Goal: Task Accomplishment & Management: Use online tool/utility

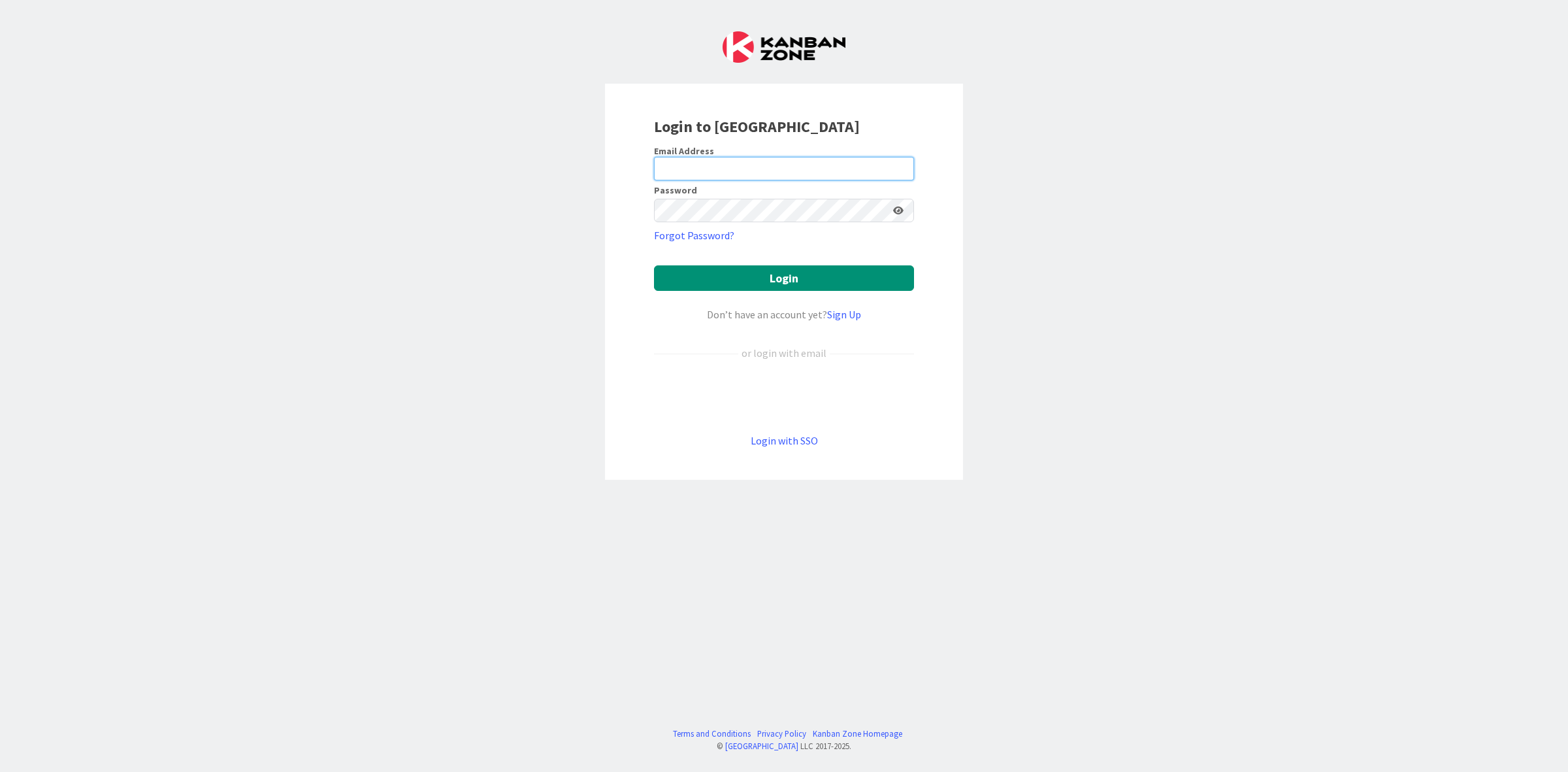
click at [736, 162] on input "email" at bounding box center [784, 168] width 261 height 23
type input "[PERSON_NAME][EMAIL_ADDRESS][PERSON_NAME][DOMAIN_NAME]"
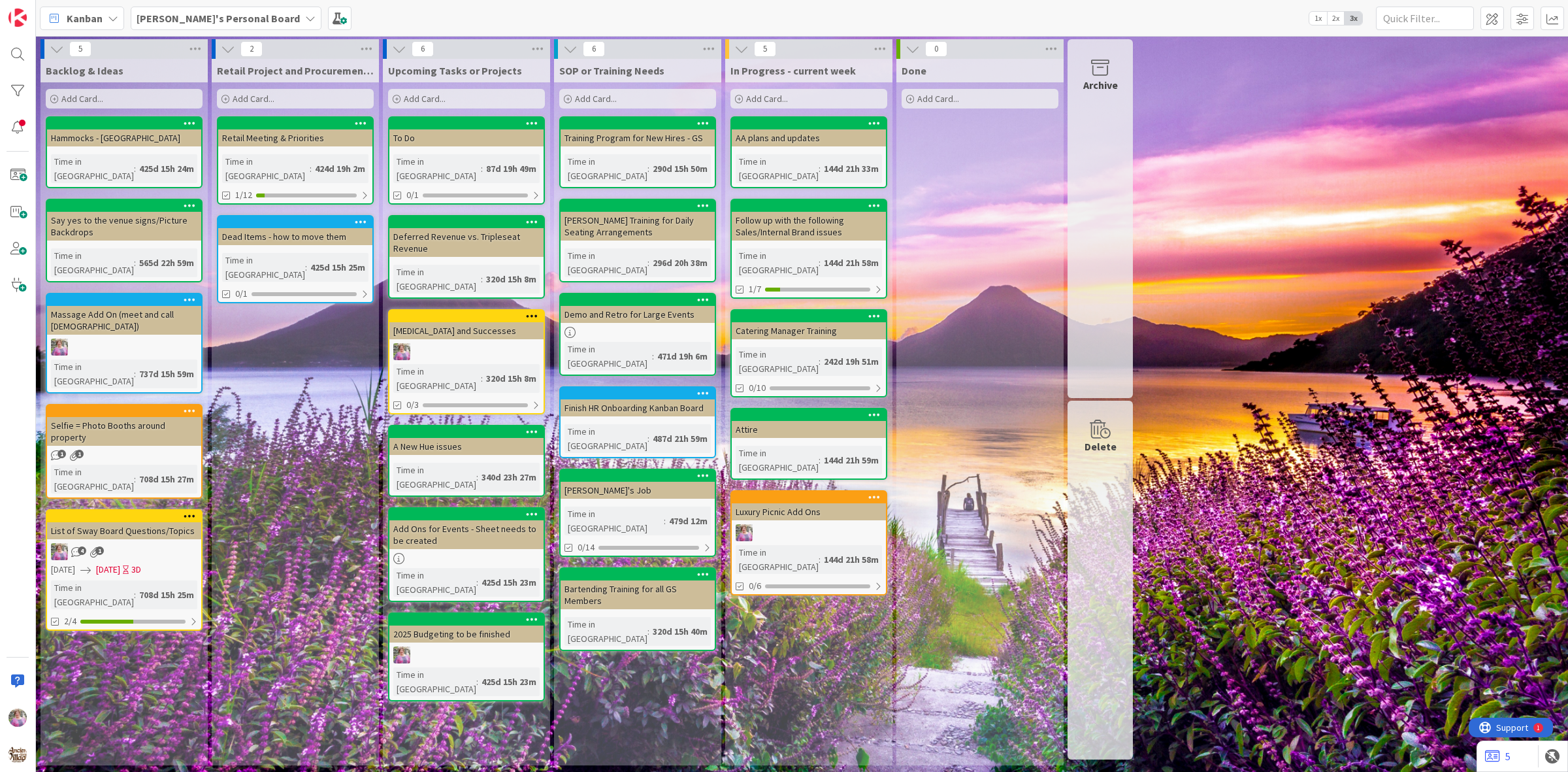
click at [178, 15] on b "[PERSON_NAME]'s Personal Board" at bounding box center [219, 18] width 163 height 13
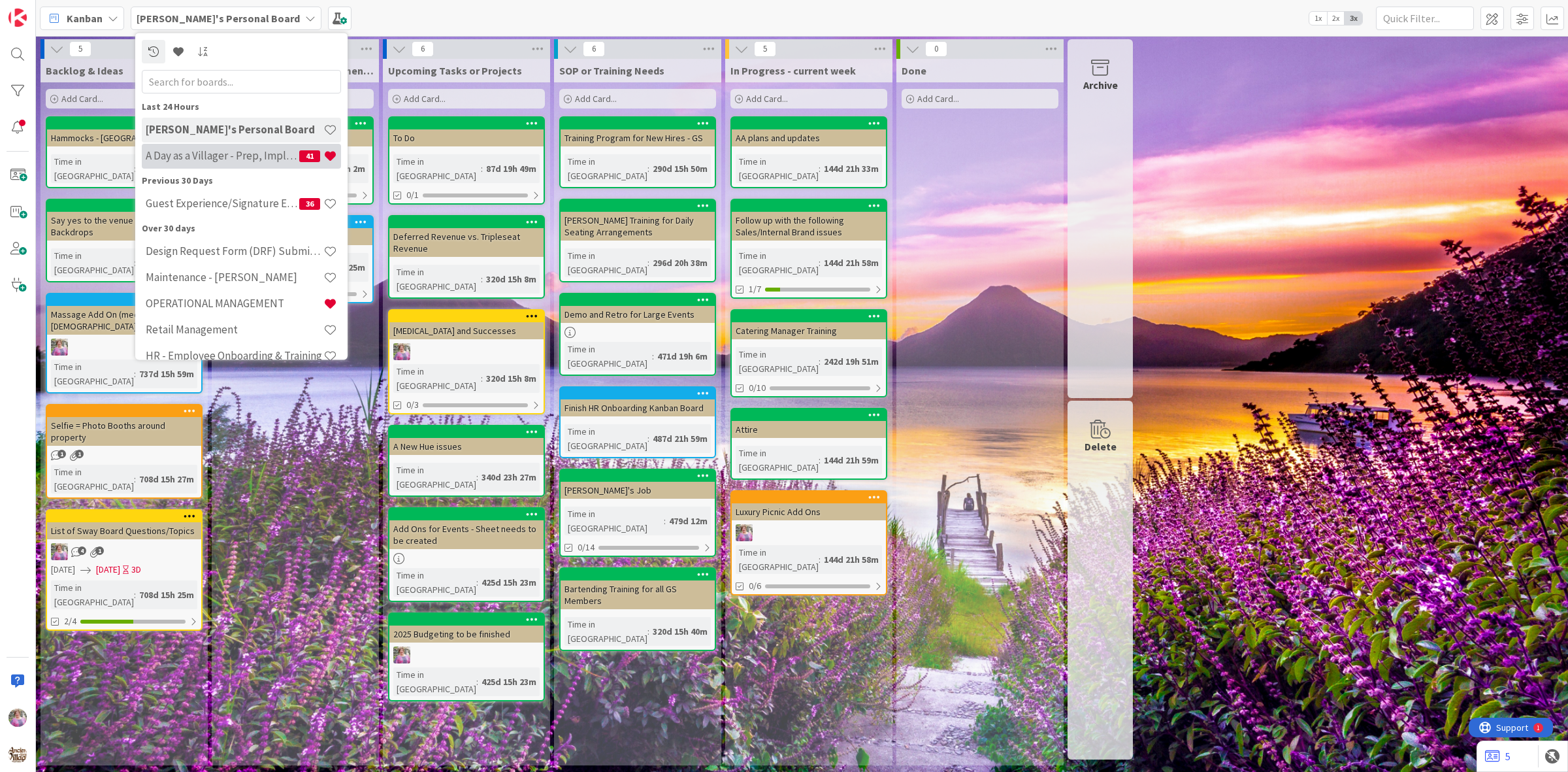
click at [210, 155] on h4 "A Day as a Villager - Prep, Implement and Execute" at bounding box center [223, 155] width 154 height 13
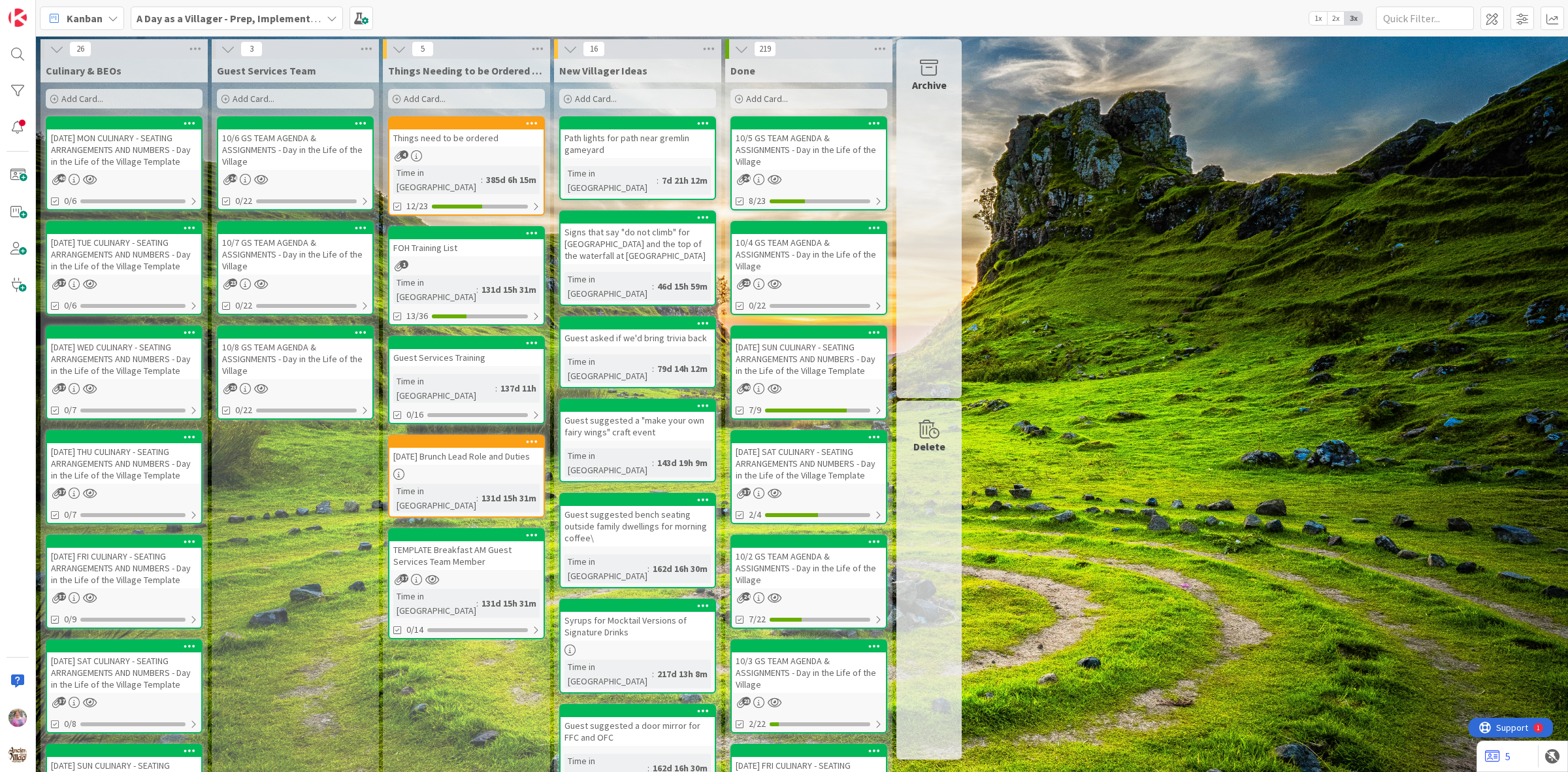
click at [481, 141] on div "Things need to be ordered" at bounding box center [467, 137] width 155 height 17
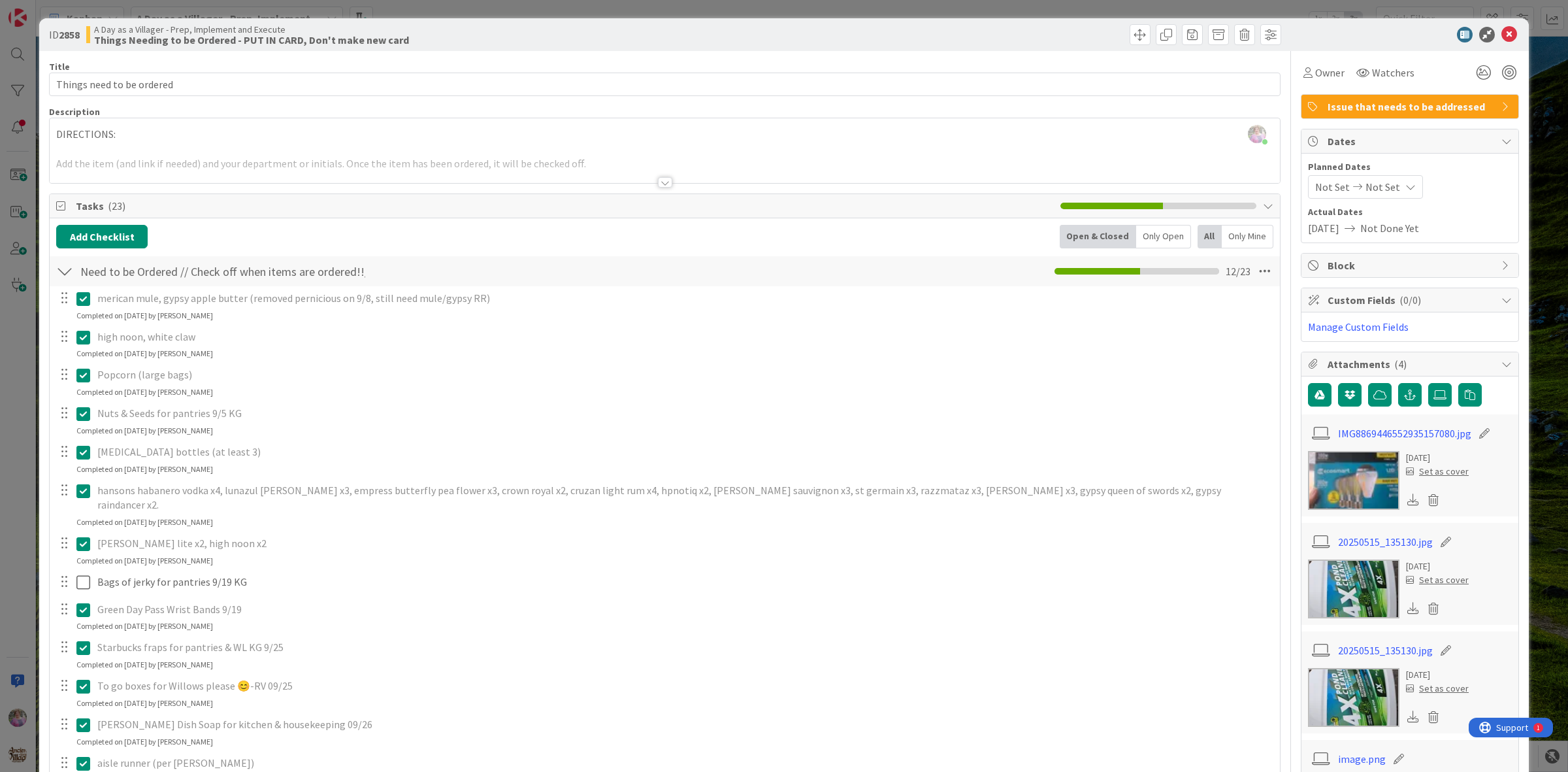
scroll to position [299, 0]
